Goal: Task Accomplishment & Management: Use online tool/utility

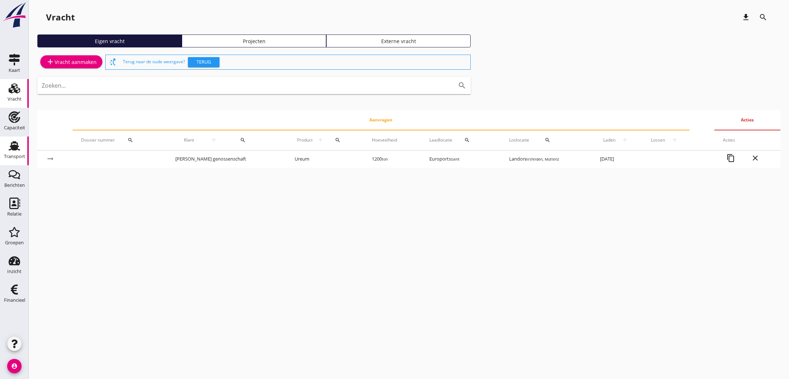
click at [13, 145] on use at bounding box center [14, 145] width 11 height 9
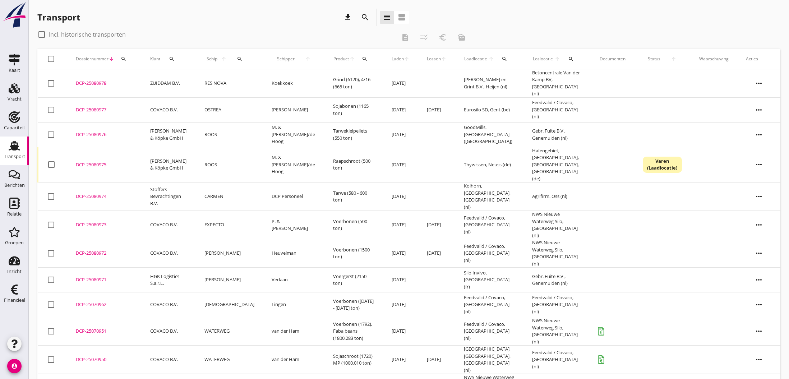
click at [324, 83] on td "Grind (6120), 4/16 (665 ton)" at bounding box center [353, 83] width 59 height 28
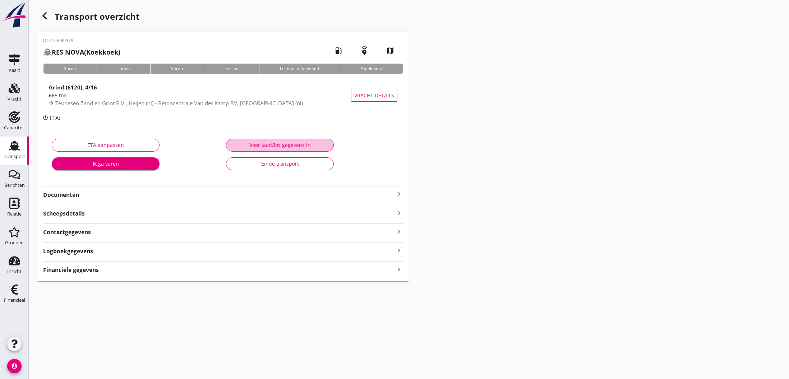
click at [277, 147] on div "Voer laad/los gegevens in" at bounding box center [280, 145] width 96 height 8
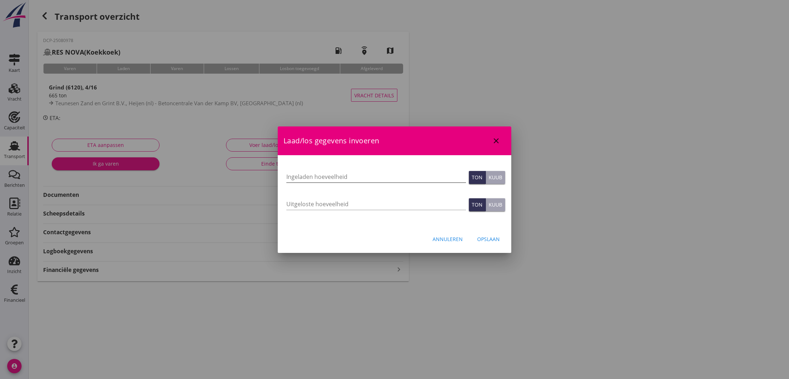
click at [299, 175] on input "Ingeladen hoeveelheid" at bounding box center [376, 176] width 180 height 11
type input "666"
click at [298, 206] on input "Uitgeloste hoeveelheid" at bounding box center [376, 203] width 180 height 11
type input "666"
click at [497, 243] on button "Opslaan" at bounding box center [488, 239] width 34 height 13
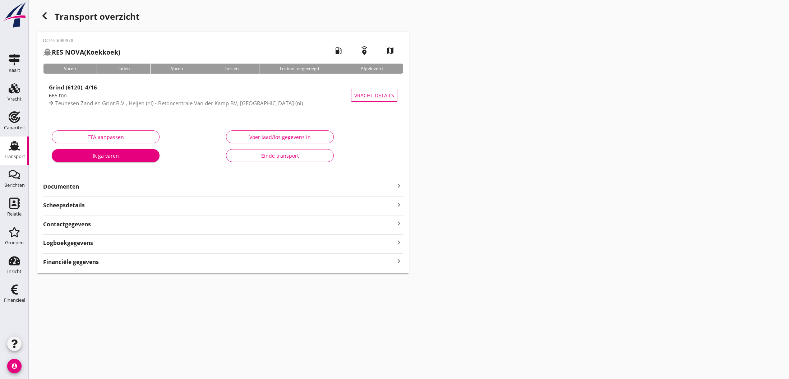
click at [79, 265] on strong "Financiële gegevens" at bounding box center [71, 262] width 56 height 8
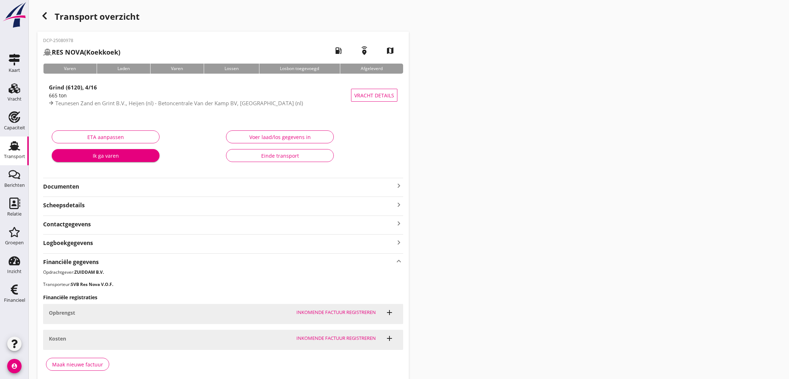
click at [75, 364] on div "Maak nieuwe factuur" at bounding box center [77, 365] width 51 height 8
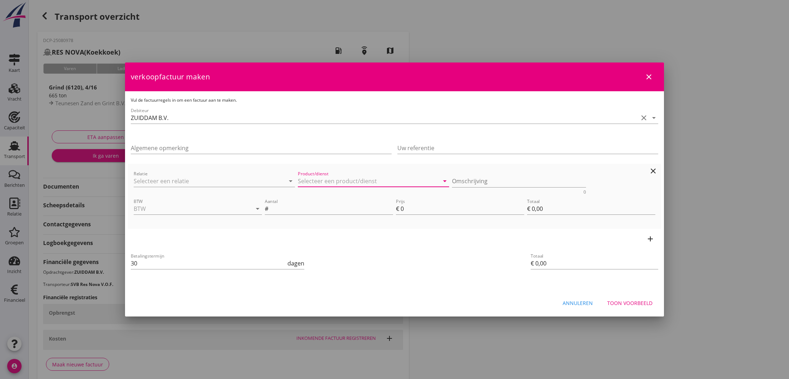
click at [315, 181] on input "Product/dienst" at bounding box center [368, 180] width 141 height 11
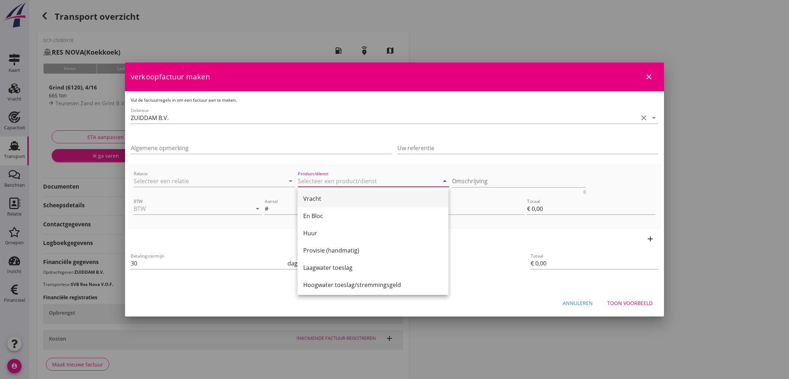
click at [315, 199] on div "Vracht" at bounding box center [372, 198] width 139 height 9
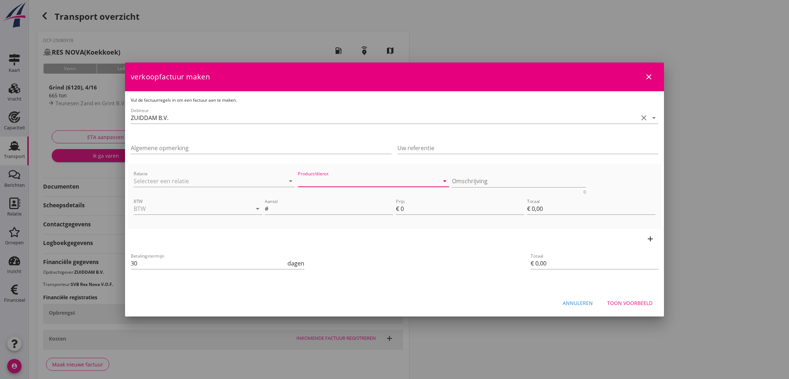
type input "Vracht"
click at [203, 204] on input "BTW" at bounding box center [188, 208] width 108 height 11
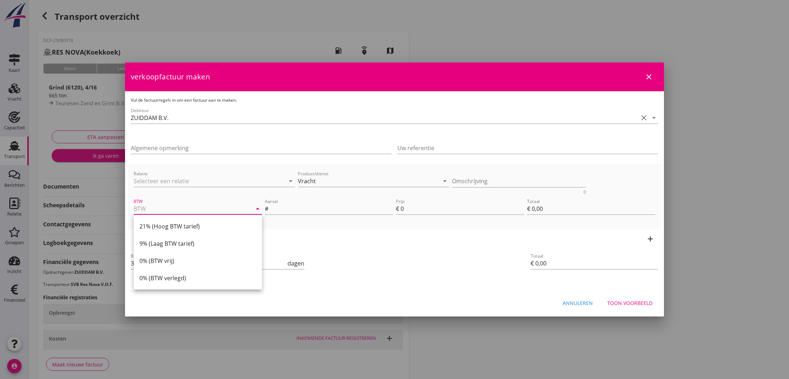
drag, startPoint x: 171, startPoint y: 227, endPoint x: 228, endPoint y: 214, distance: 58.6
click at [171, 226] on div "21% (Hoog BTW tarief)" at bounding box center [197, 226] width 117 height 9
type input "21% (Hoog BTW tarief)"
click at [293, 206] on input "Aantal" at bounding box center [331, 208] width 123 height 11
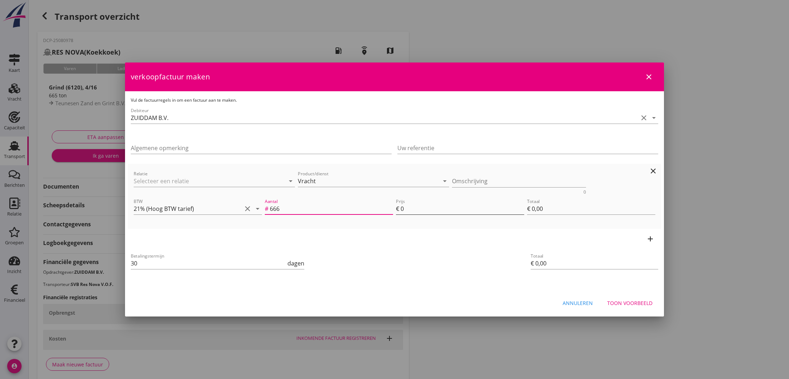
type input "666"
click at [403, 209] on input "0" at bounding box center [463, 208] width 124 height 11
type input "3"
type input "€ 1.998,00"
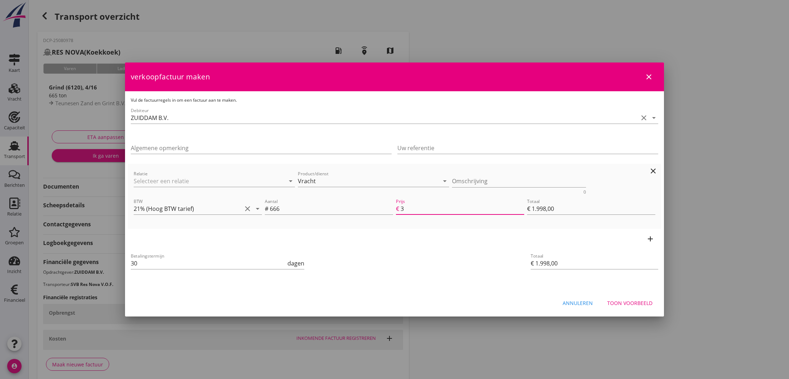
type input "3.5"
type input "€ 2.331,00"
type input "3.50"
click at [635, 303] on div "Toon voorbeeld" at bounding box center [629, 303] width 45 height 8
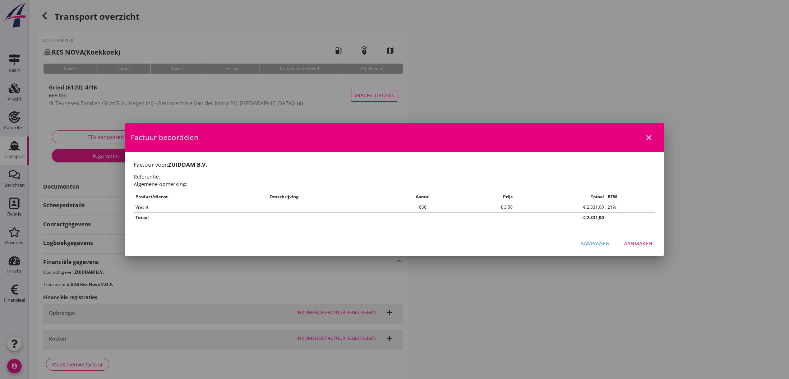
click at [643, 243] on div "Aanmaken" at bounding box center [638, 244] width 28 height 8
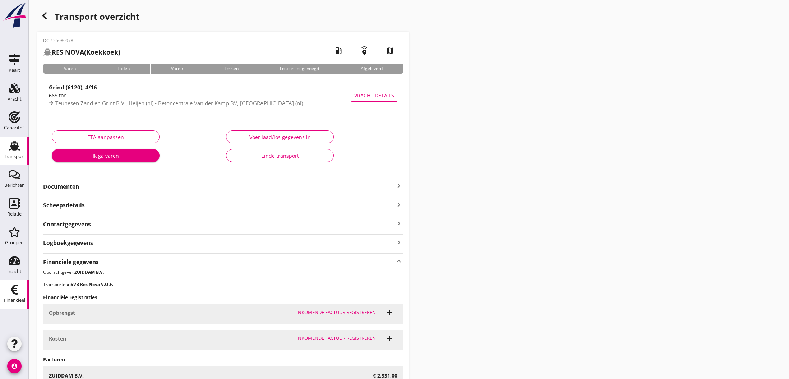
click at [15, 290] on use at bounding box center [14, 290] width 7 height 10
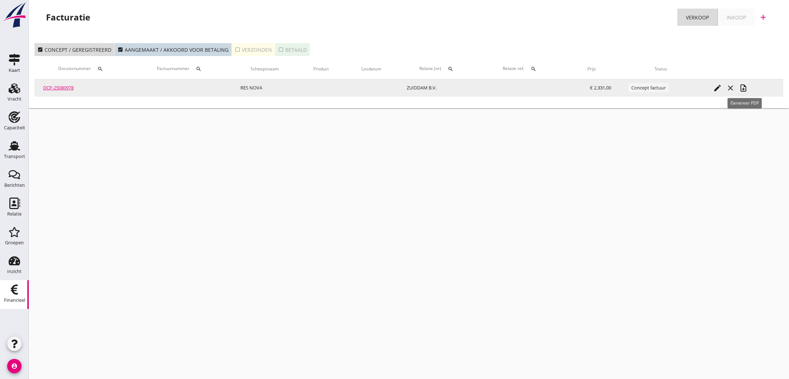
click at [743, 89] on icon "note_add" at bounding box center [743, 88] width 9 height 9
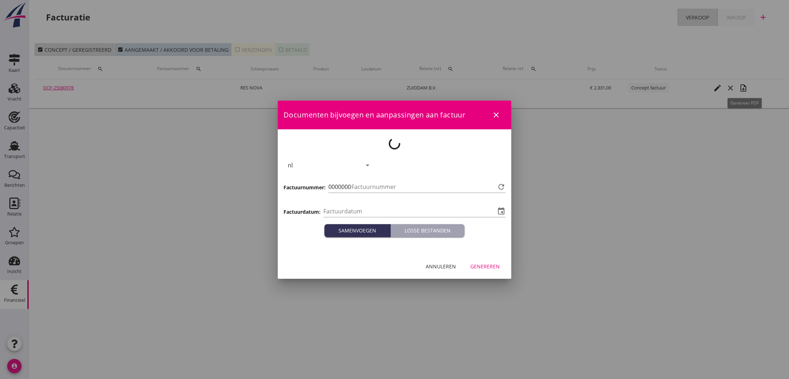
type input "[DATE]"
type input "771"
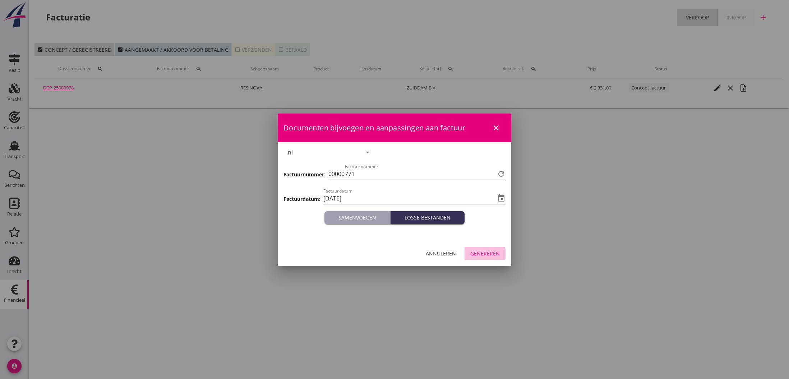
click at [494, 253] on div "Genereren" at bounding box center [484, 254] width 29 height 8
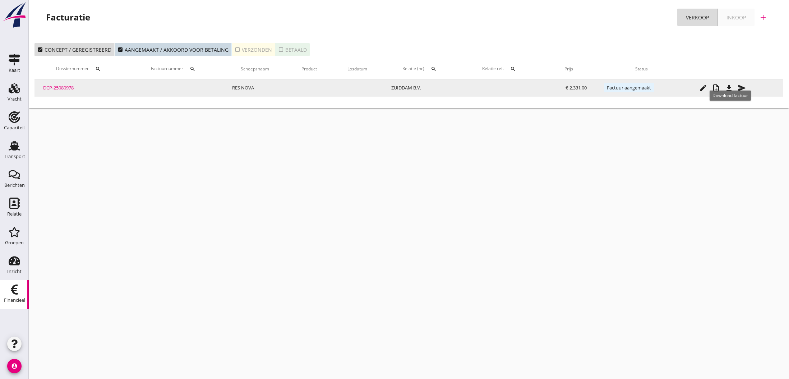
click at [730, 89] on icon "file_download" at bounding box center [729, 88] width 9 height 9
click at [745, 86] on icon "send" at bounding box center [742, 88] width 9 height 9
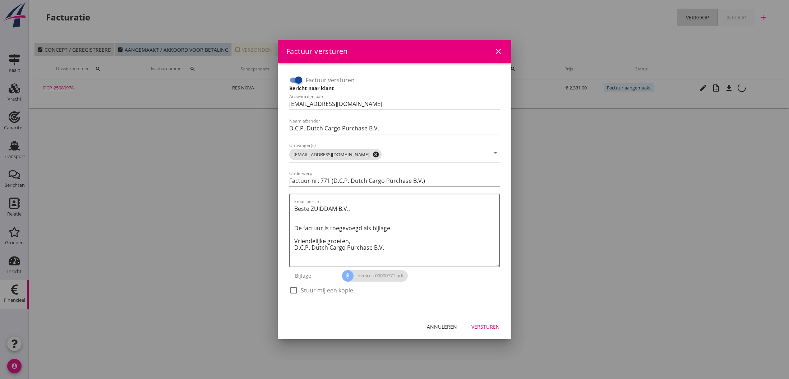
click at [372, 152] on icon "cancel" at bounding box center [375, 154] width 7 height 7
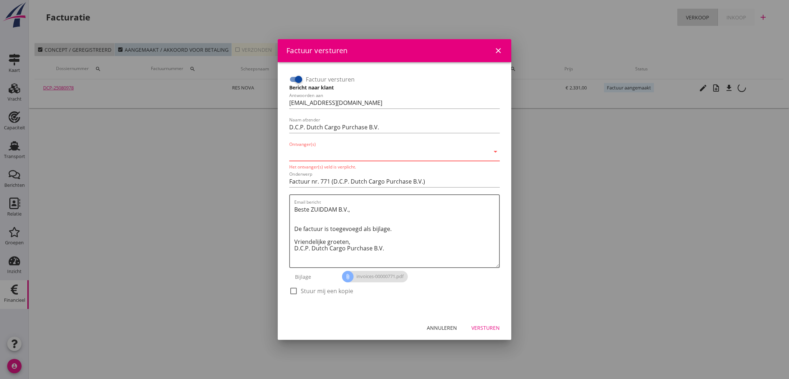
click at [360, 154] on input "Ontvanger(s)" at bounding box center [389, 153] width 200 height 11
type input "[EMAIL_ADDRESS][DOMAIN_NAME]"
click at [413, 223] on textarea "Beste ZUIDDAM B.V., De factuur is toegevoegd als bijlage. Vriendelijke groeten,…" at bounding box center [396, 236] width 205 height 64
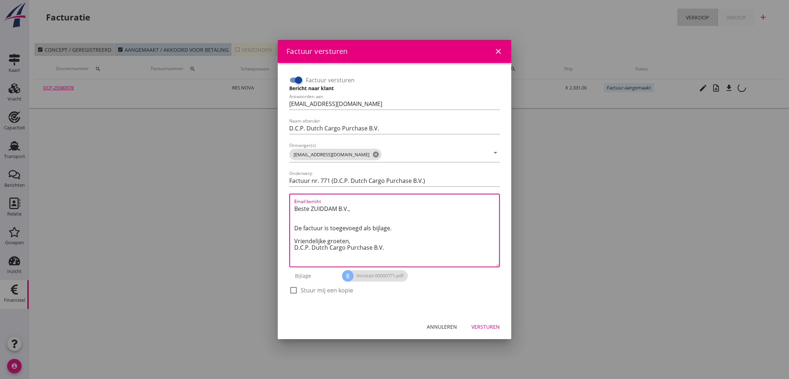
click at [485, 326] on div "Versturen" at bounding box center [485, 327] width 28 height 8
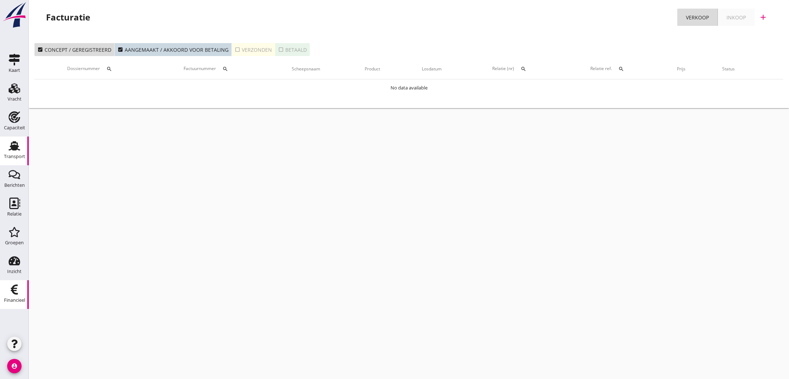
click at [13, 148] on use at bounding box center [14, 145] width 11 height 9
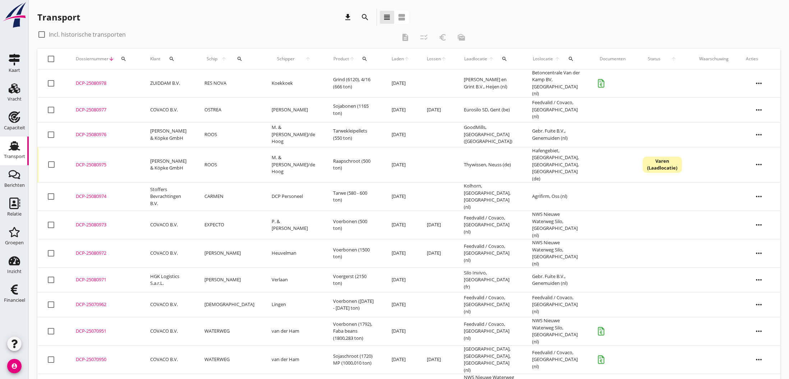
click at [90, 83] on div "DCP-25080978" at bounding box center [104, 83] width 57 height 7
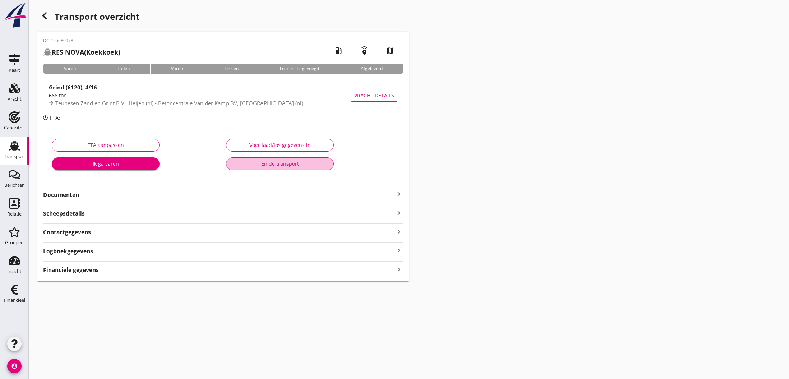
click at [269, 164] on div "Einde transport" at bounding box center [280, 164] width 96 height 8
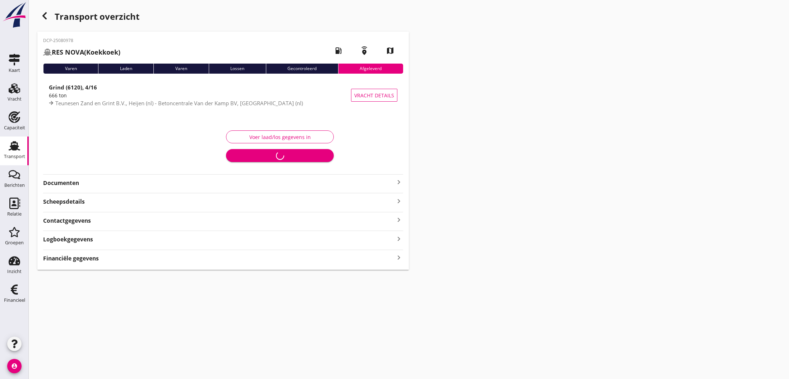
click at [45, 18] on use "button" at bounding box center [44, 15] width 4 height 7
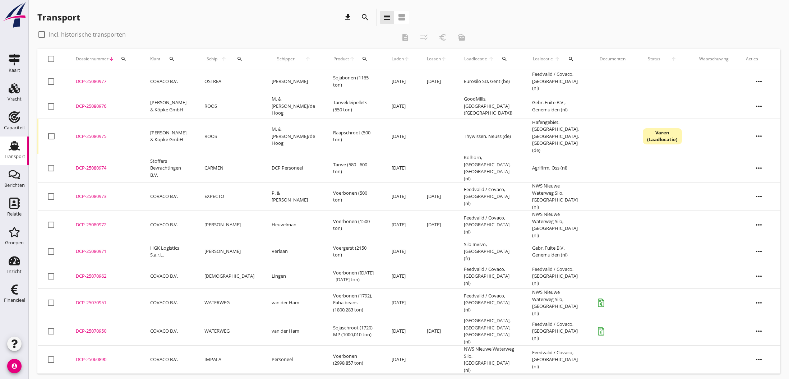
click at [15, 364] on icon "account_circle" at bounding box center [14, 366] width 14 height 14
click at [52, 363] on div "Uitloggen" at bounding box center [54, 363] width 31 height 9
